Goal: Information Seeking & Learning: Learn about a topic

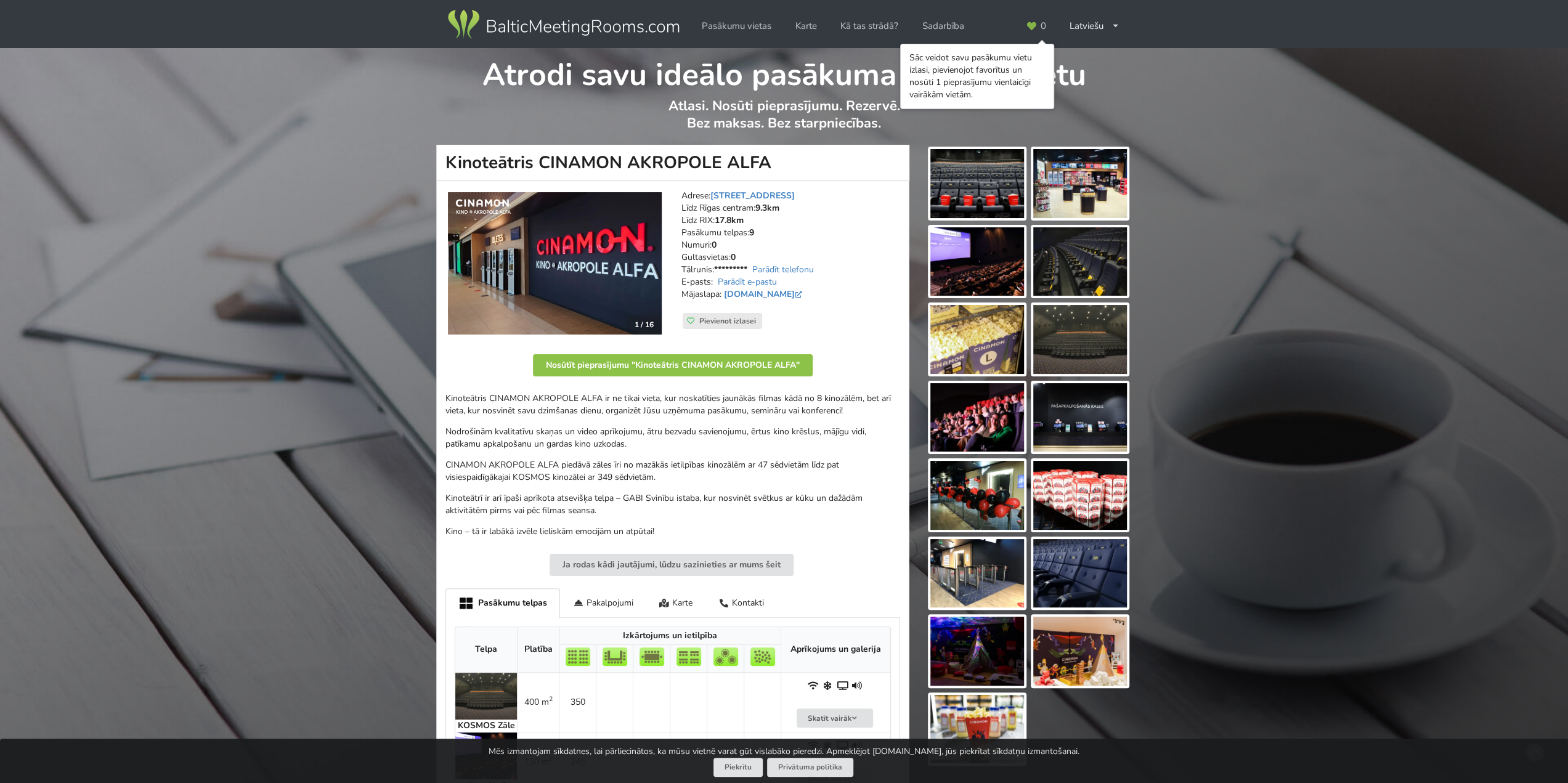
click at [1062, 561] on img at bounding box center [1079, 574] width 93 height 69
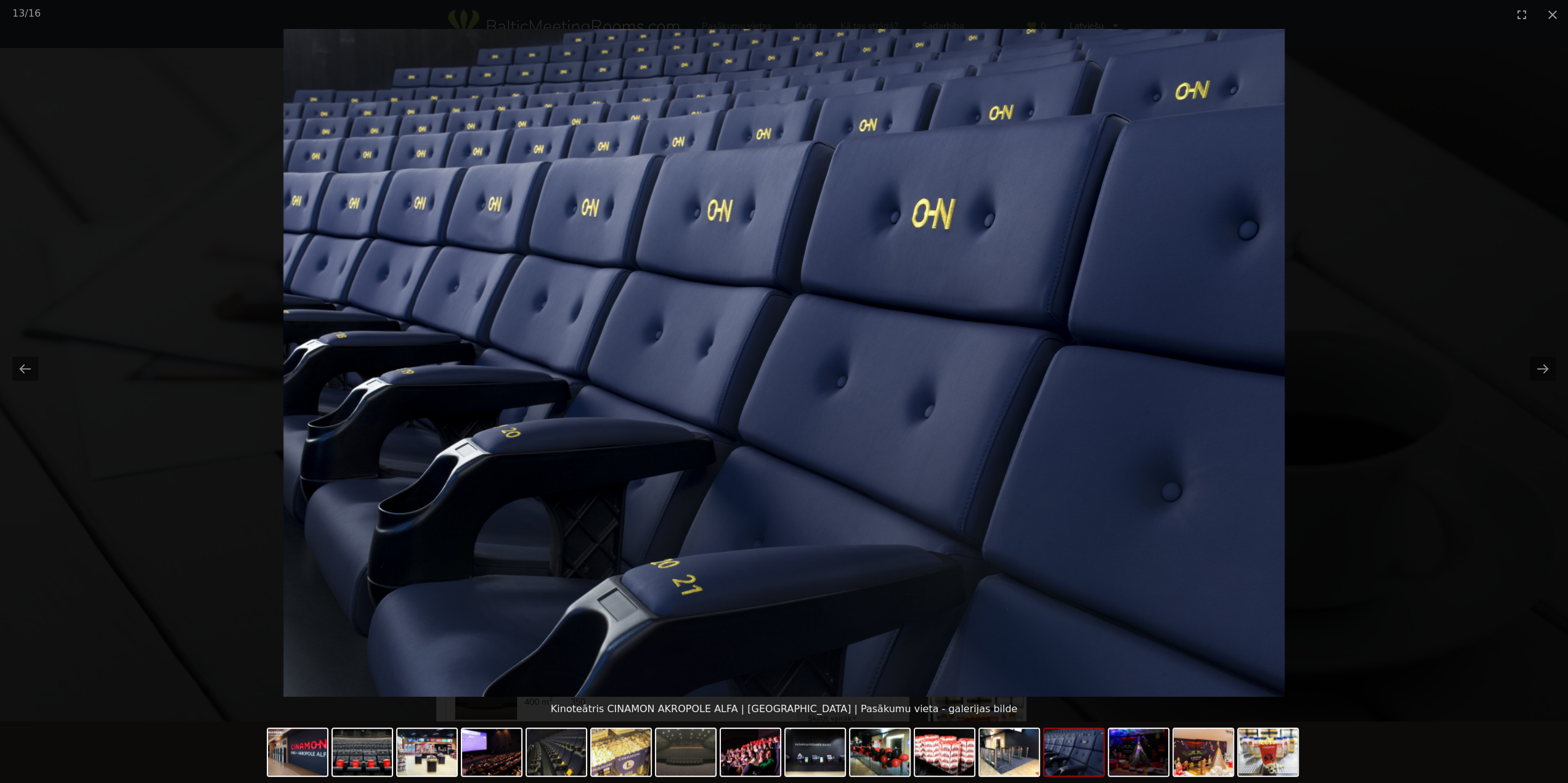
click at [1448, 270] on picture at bounding box center [784, 363] width 1568 height 667
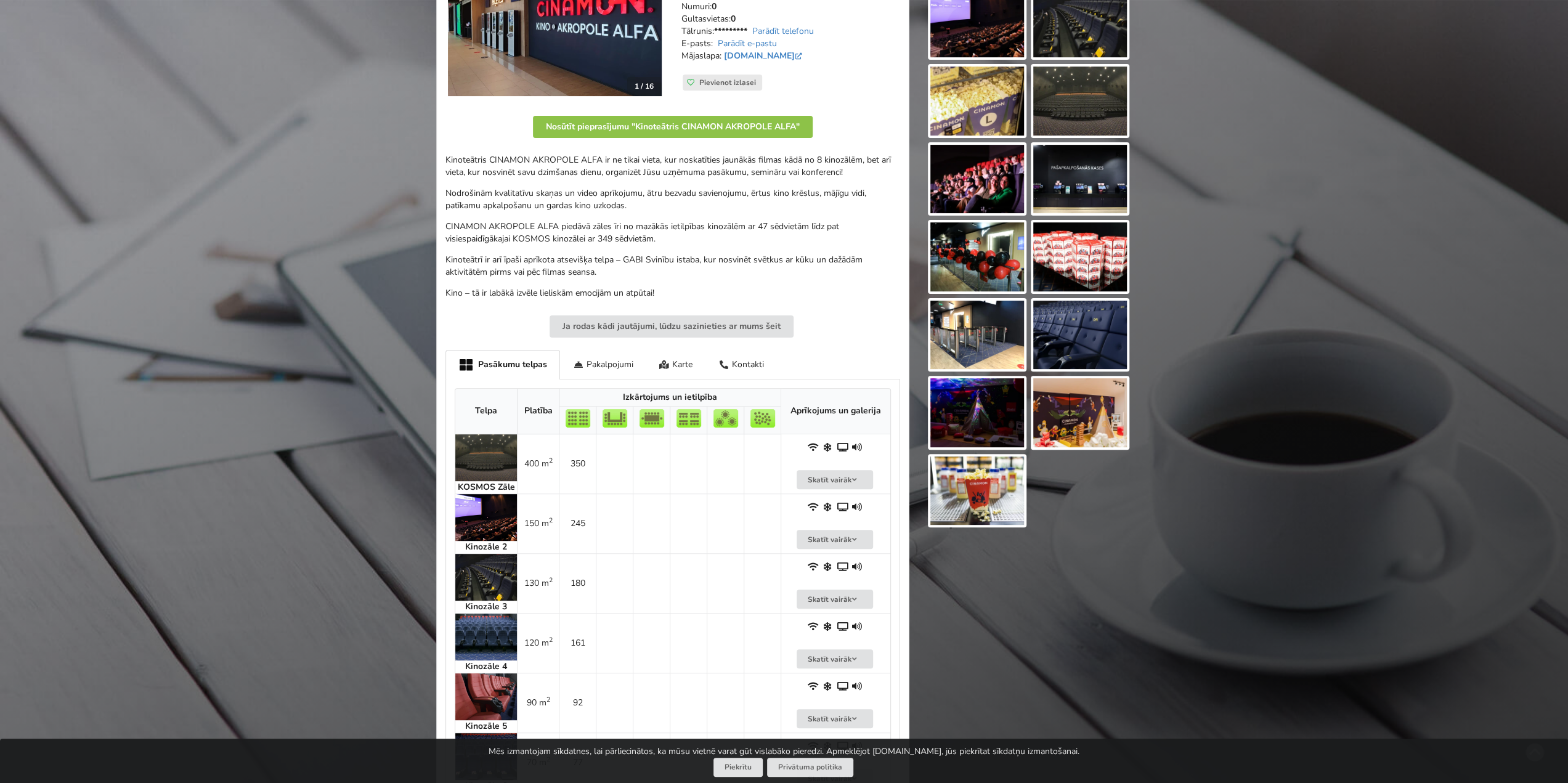
scroll to position [246, 0]
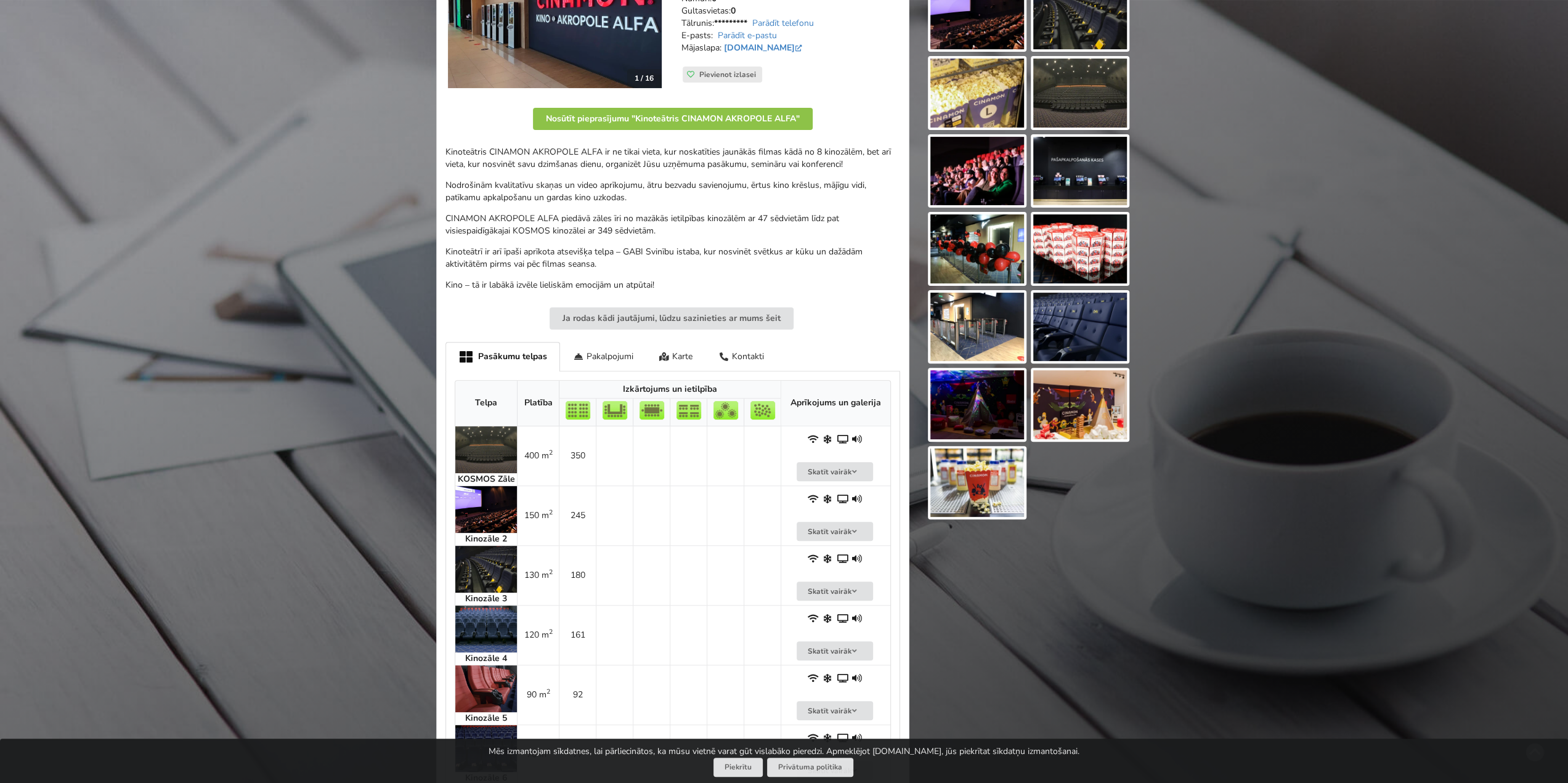
click at [488, 449] on img at bounding box center [486, 449] width 61 height 47
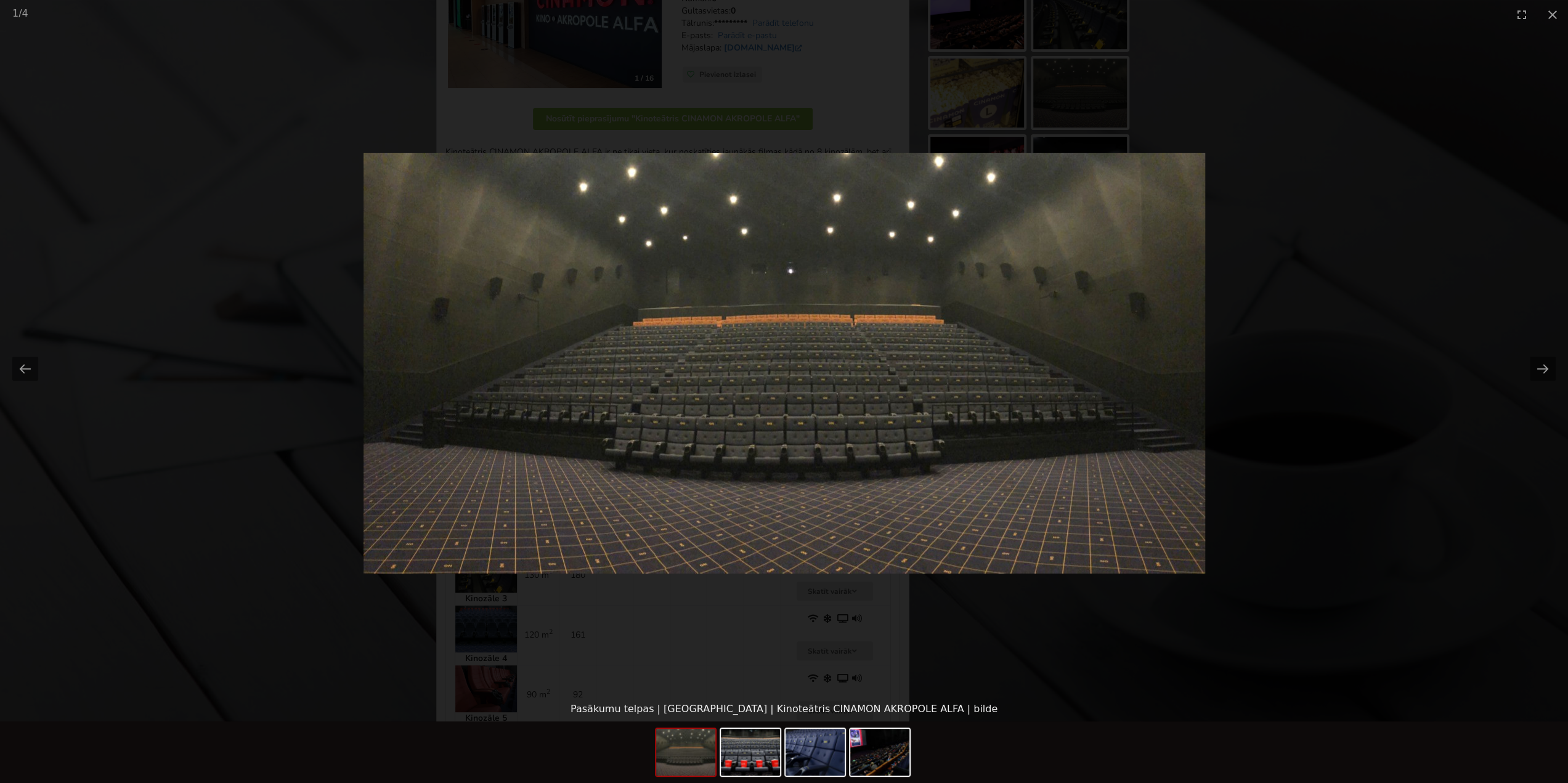
scroll to position [0, 0]
click at [756, 371] on img at bounding box center [784, 363] width 842 height 421
click at [1248, 327] on picture at bounding box center [784, 363] width 1568 height 667
click at [1361, 577] on picture at bounding box center [783, 363] width 1568 height 667
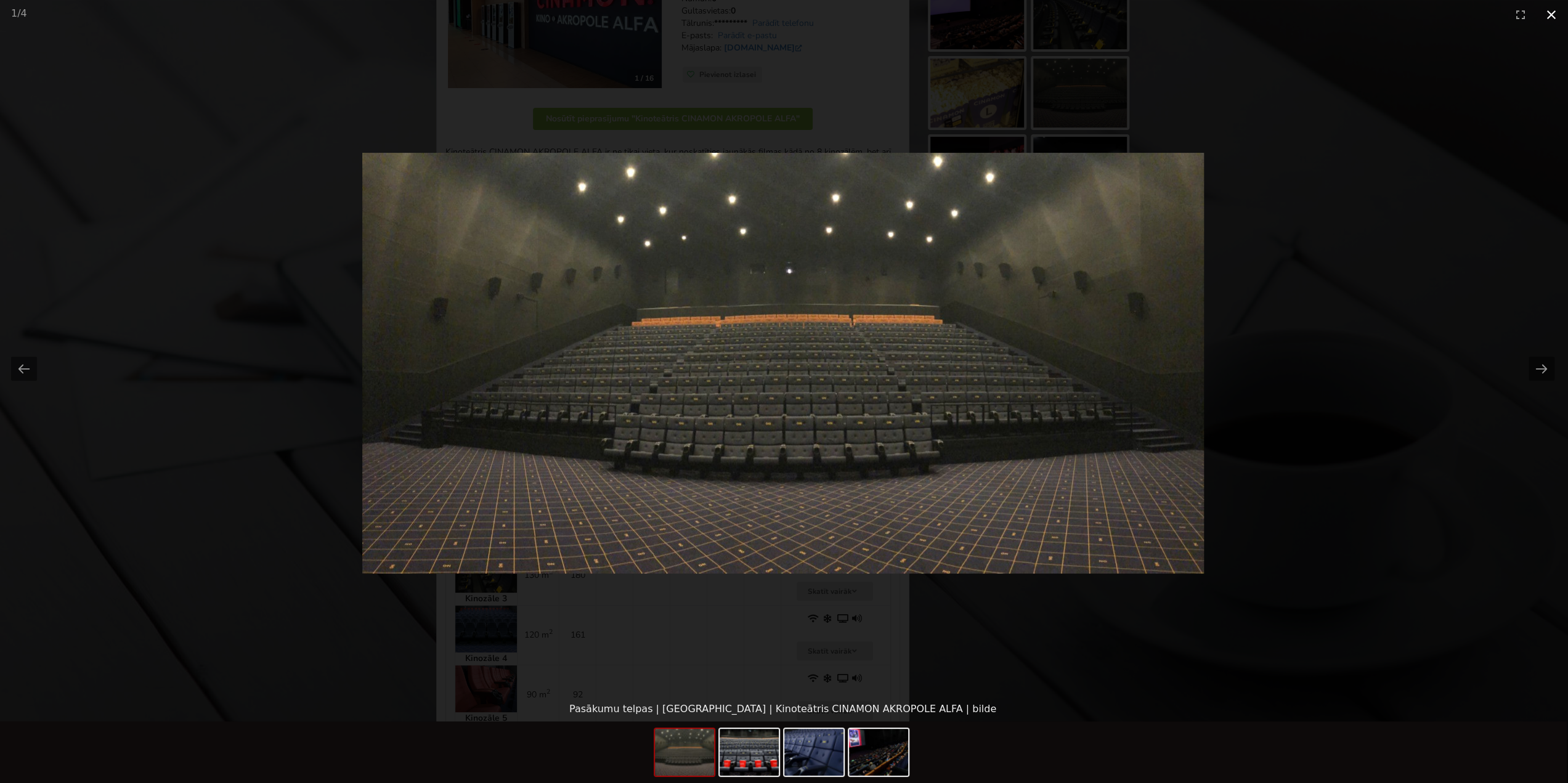
click at [1549, 10] on button "Close gallery" at bounding box center [1551, 14] width 31 height 29
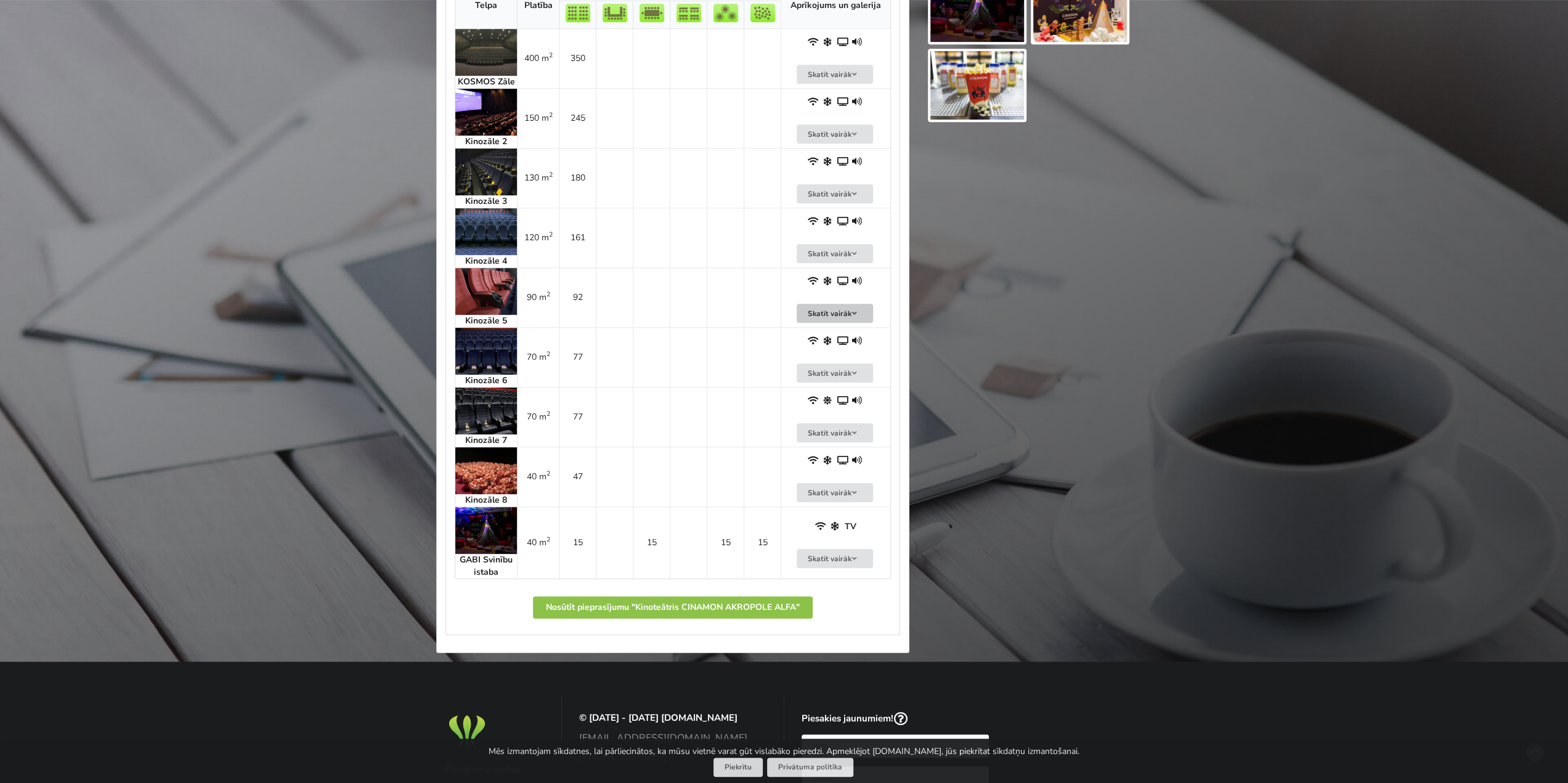
scroll to position [677, 0]
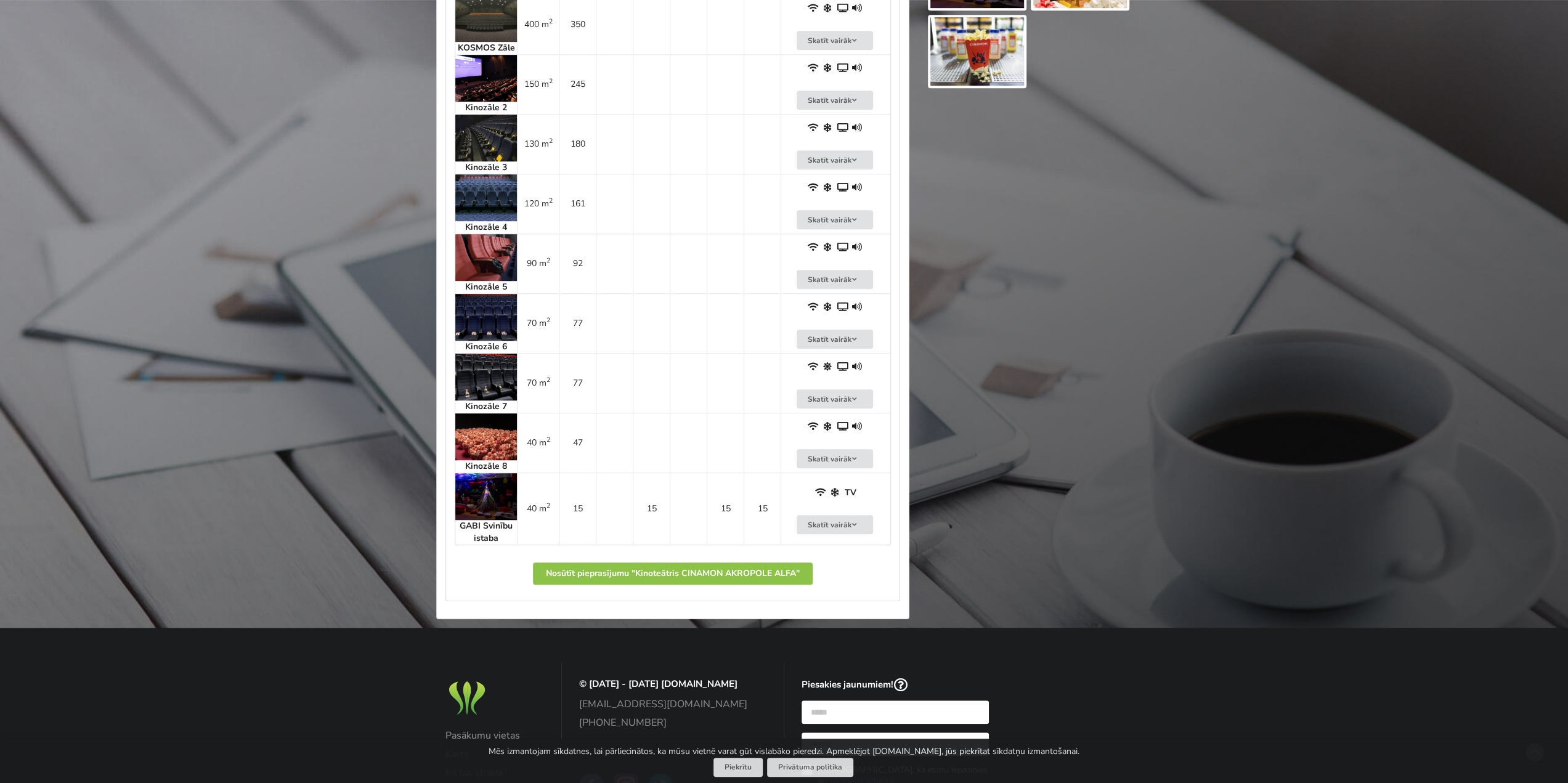
click at [504, 485] on img at bounding box center [486, 496] width 61 height 47
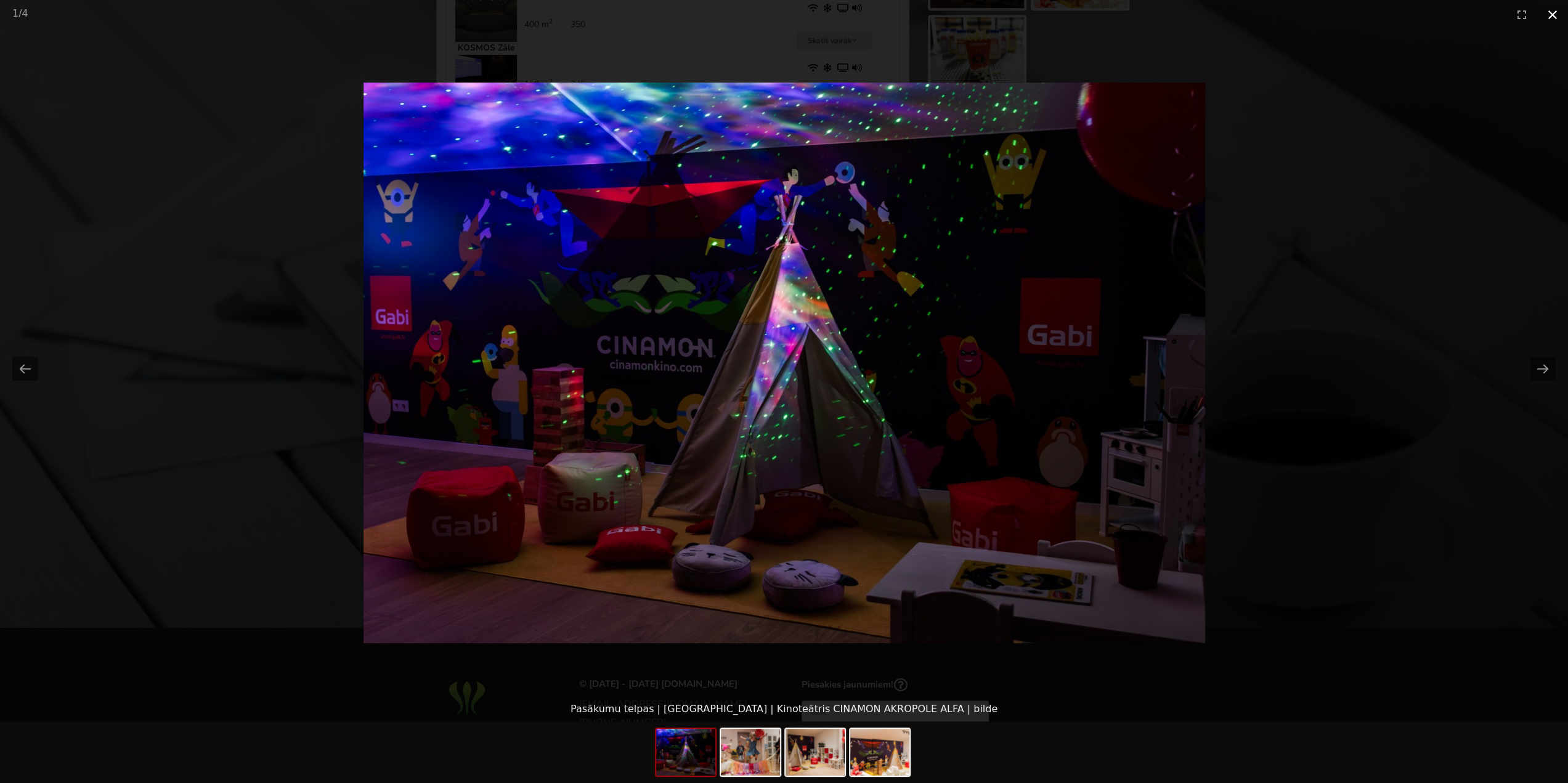
click at [1548, 20] on button "Close gallery" at bounding box center [1552, 14] width 31 height 29
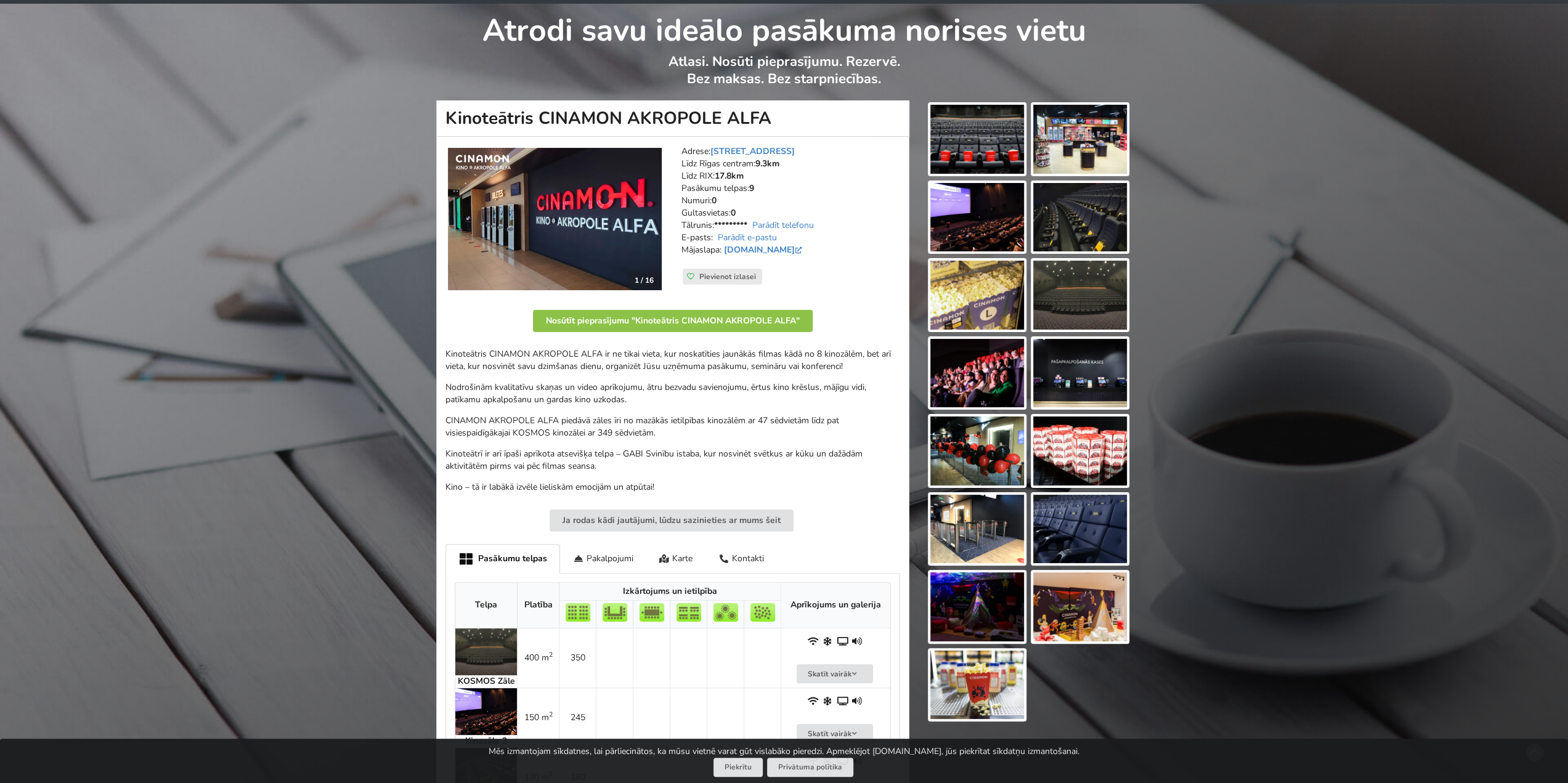
scroll to position [61, 0]
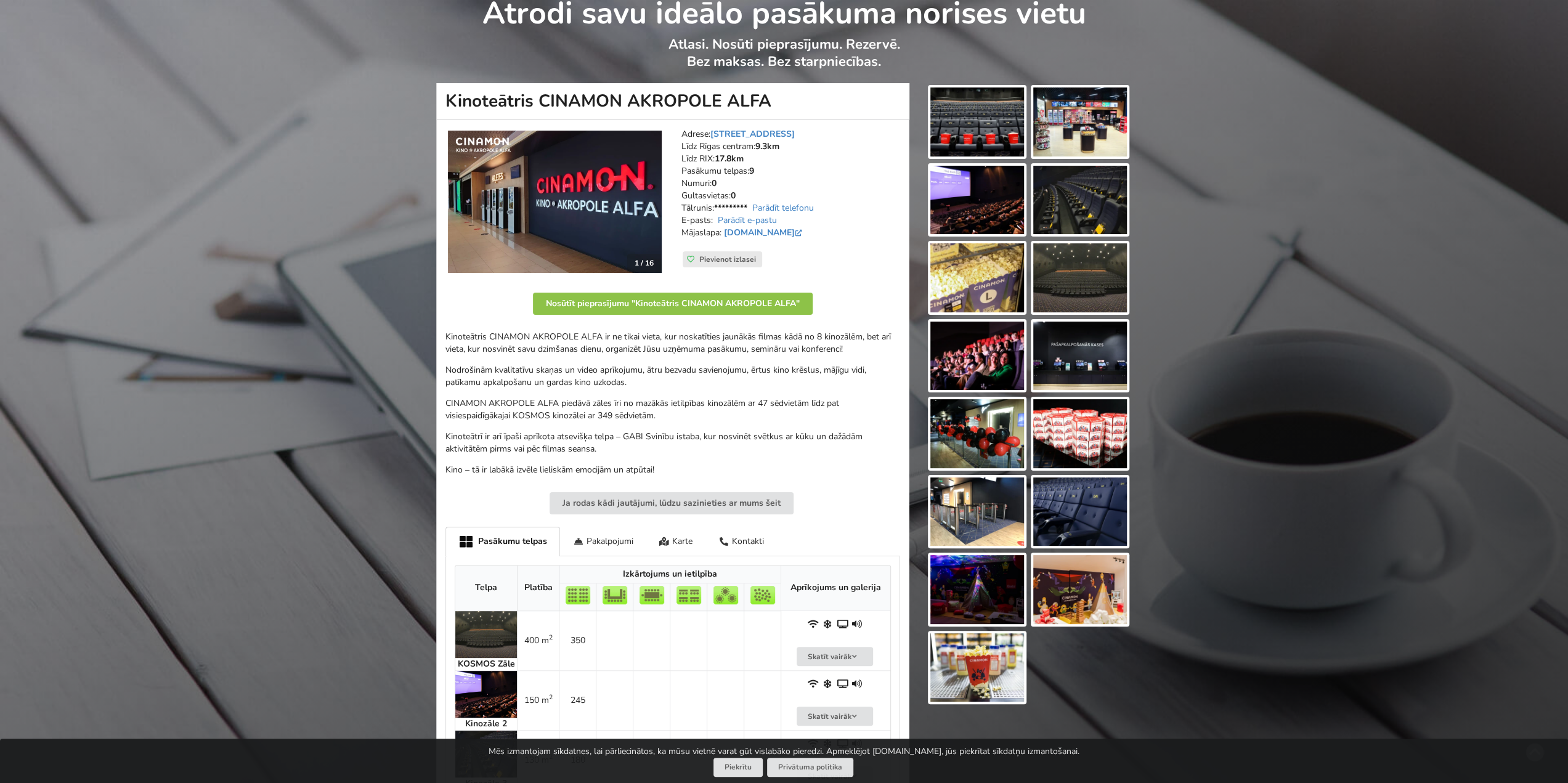
click at [497, 664] on strong "KOSMOS Zāle" at bounding box center [486, 663] width 57 height 12
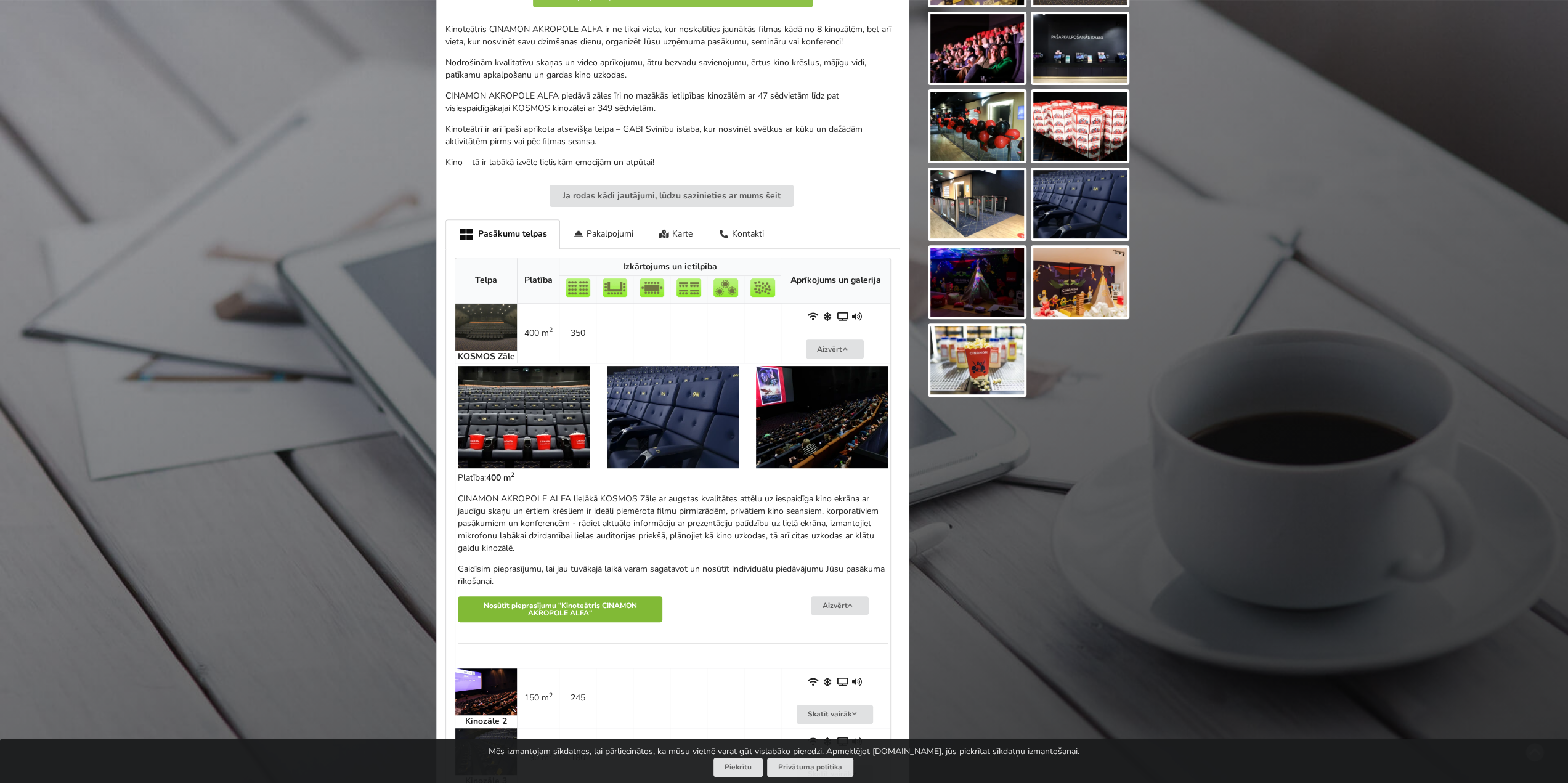
scroll to position [369, 0]
click at [552, 403] on img at bounding box center [523, 416] width 132 height 102
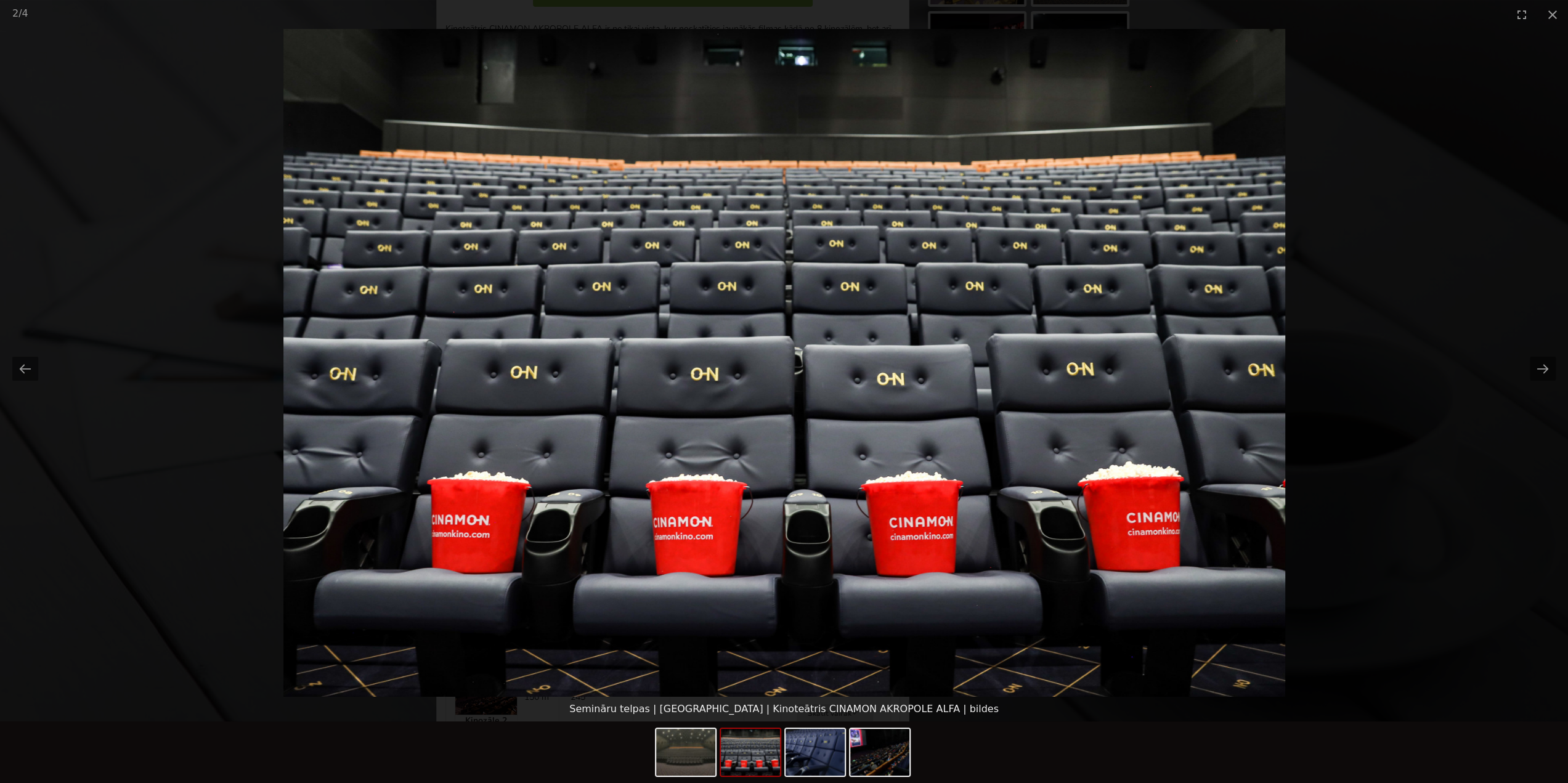
scroll to position [0, 0]
click at [844, 762] on div at bounding box center [814, 752] width 61 height 49
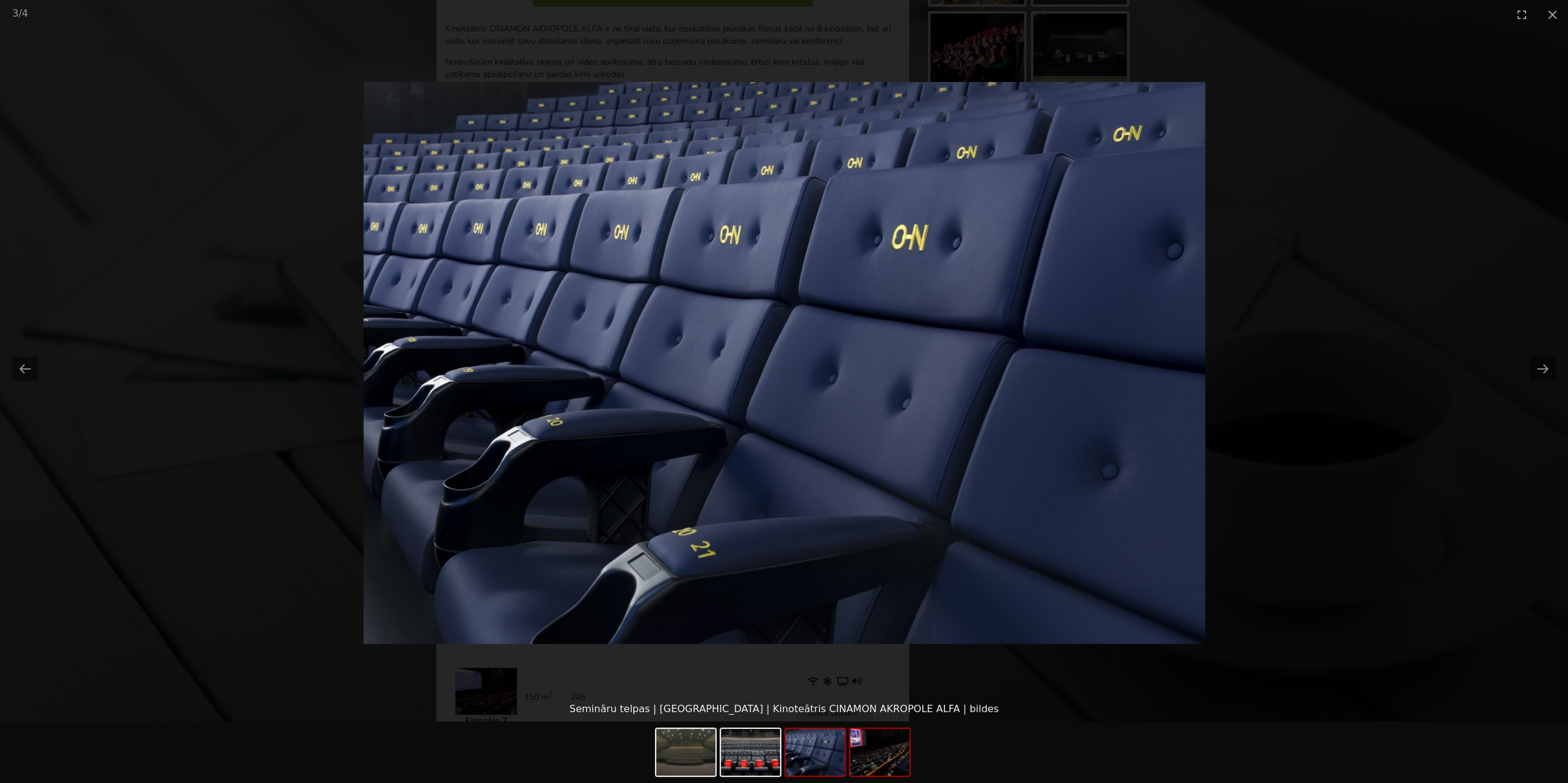
click at [893, 765] on img at bounding box center [879, 752] width 59 height 47
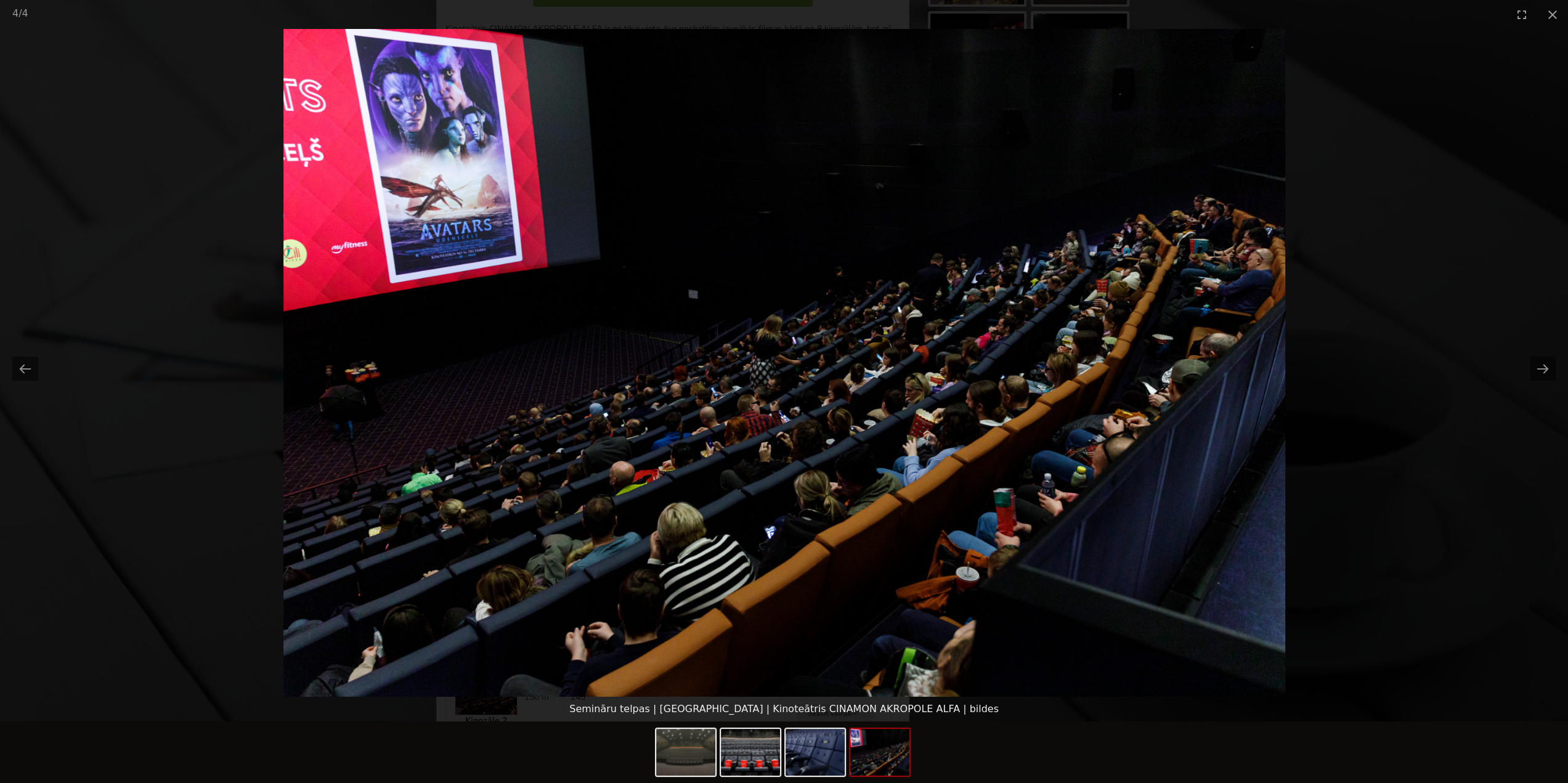
click at [875, 753] on img at bounding box center [879, 752] width 59 height 47
click at [836, 760] on img at bounding box center [815, 752] width 59 height 47
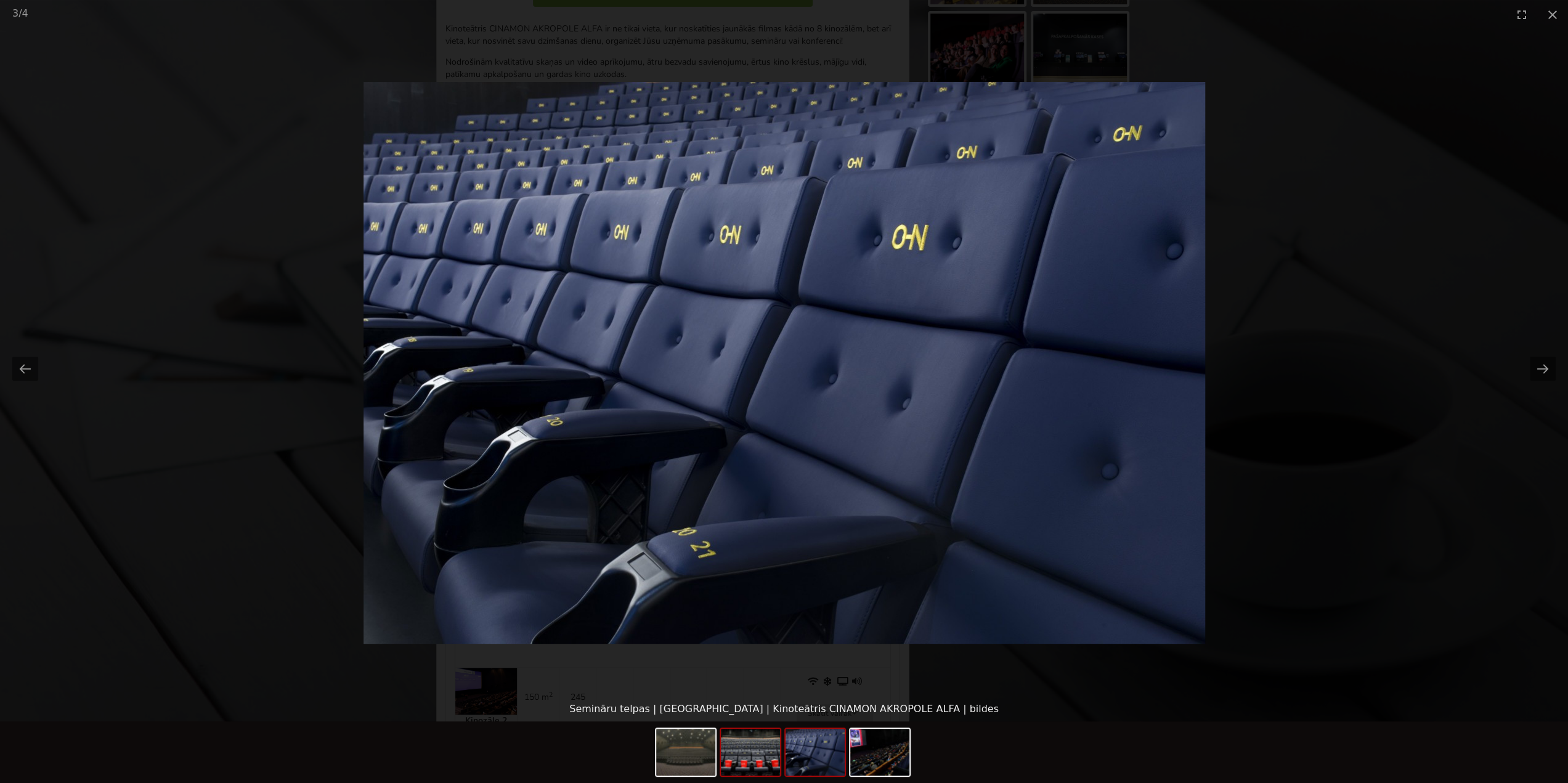
click at [751, 762] on img at bounding box center [750, 752] width 59 height 47
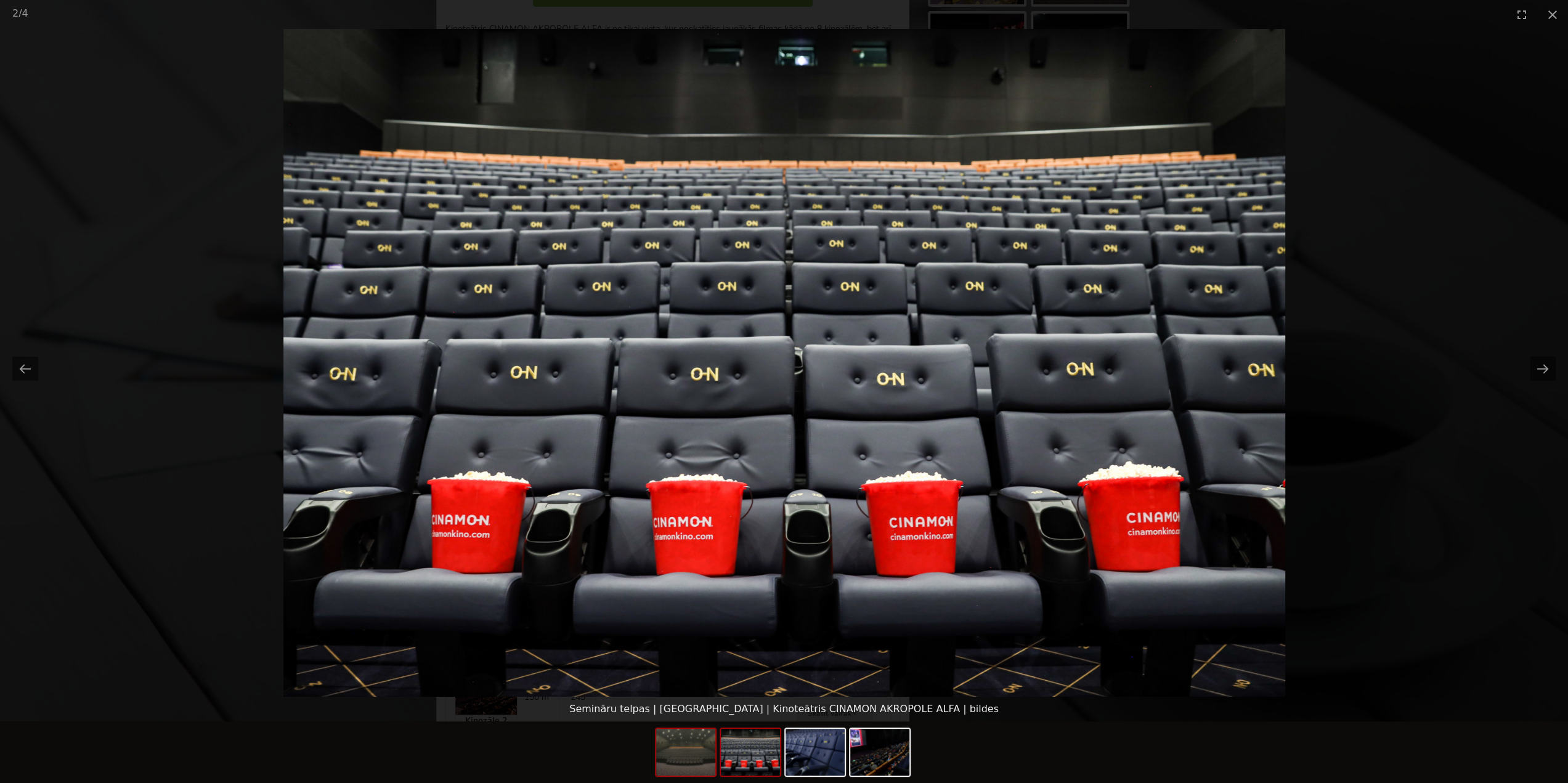
click at [703, 765] on img at bounding box center [685, 752] width 59 height 47
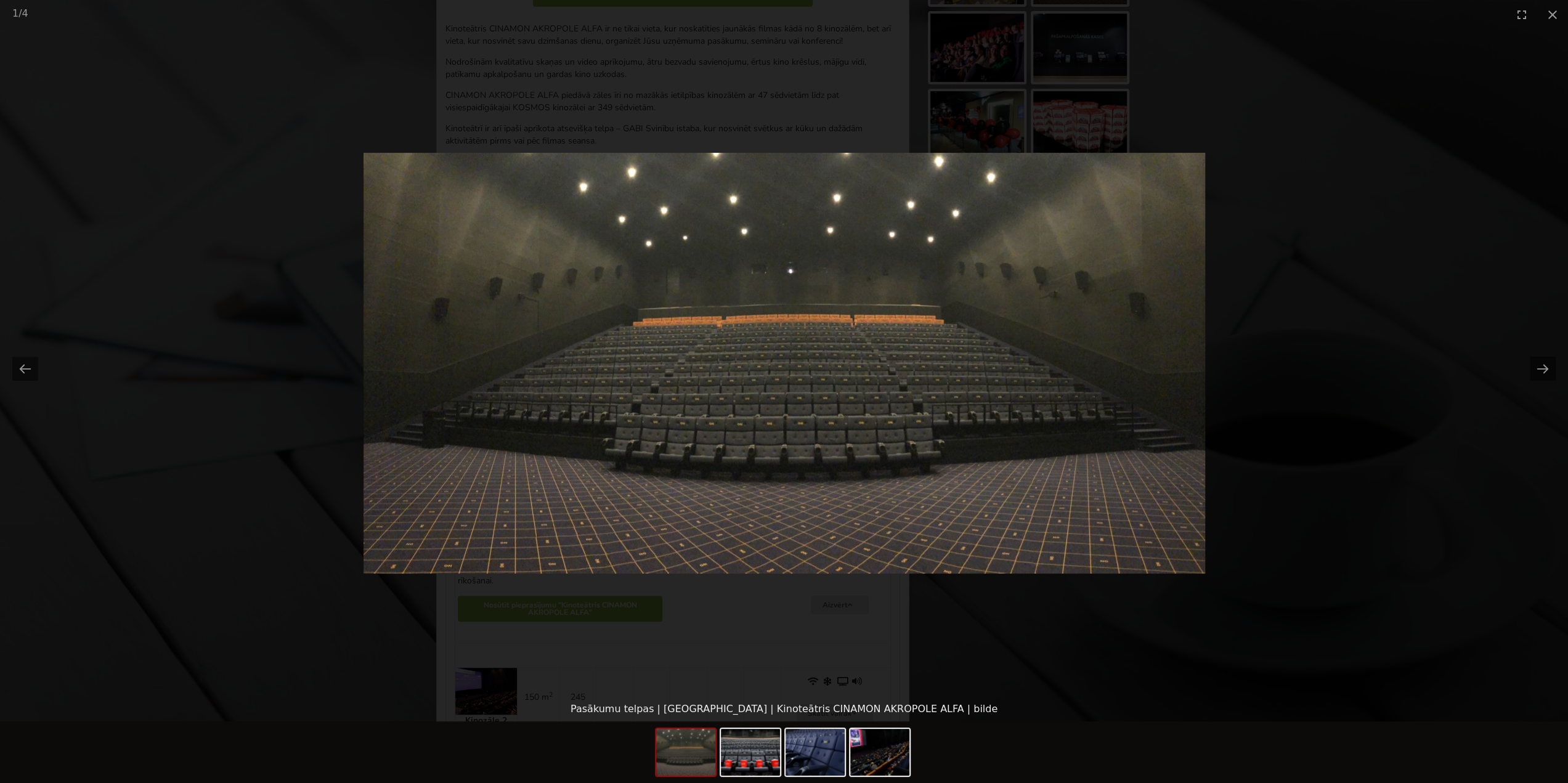
click at [392, 213] on picture at bounding box center [784, 363] width 1568 height 667
click at [741, 377] on img at bounding box center [784, 363] width 842 height 421
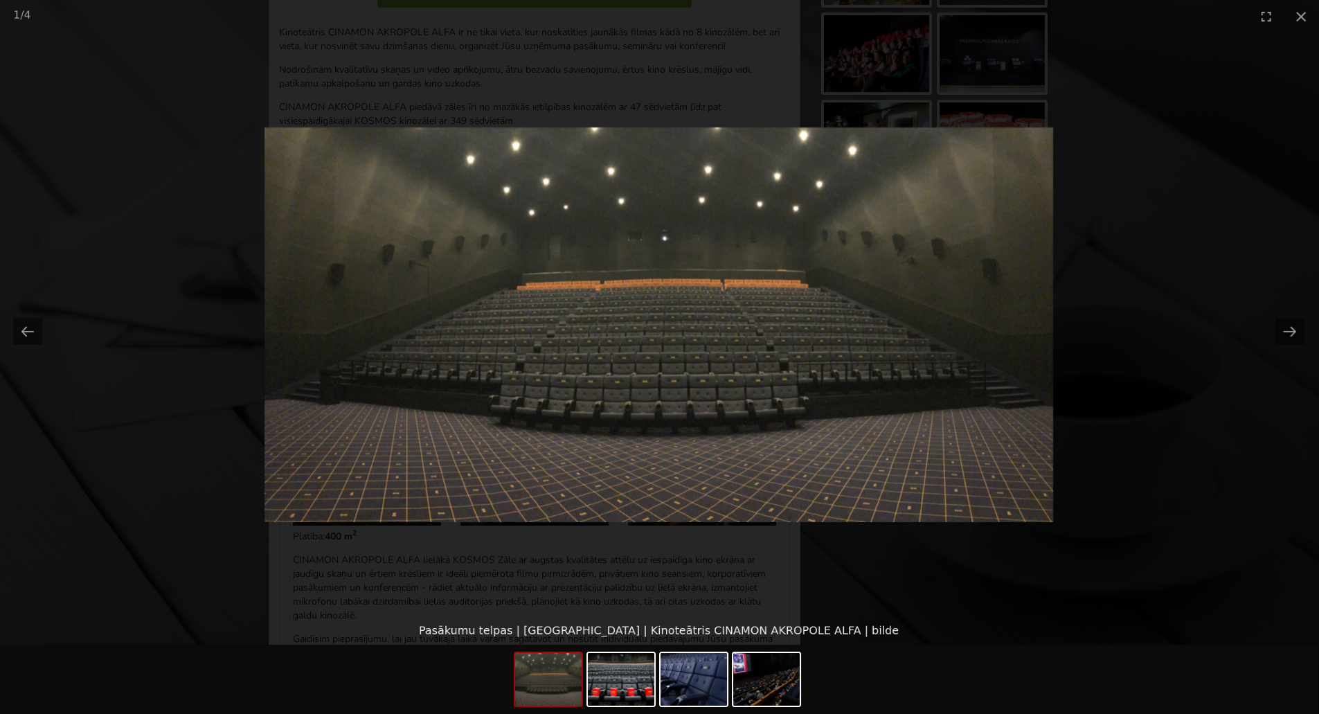
scroll to position [0, 1]
